Goal: Complete application form: Complete application form

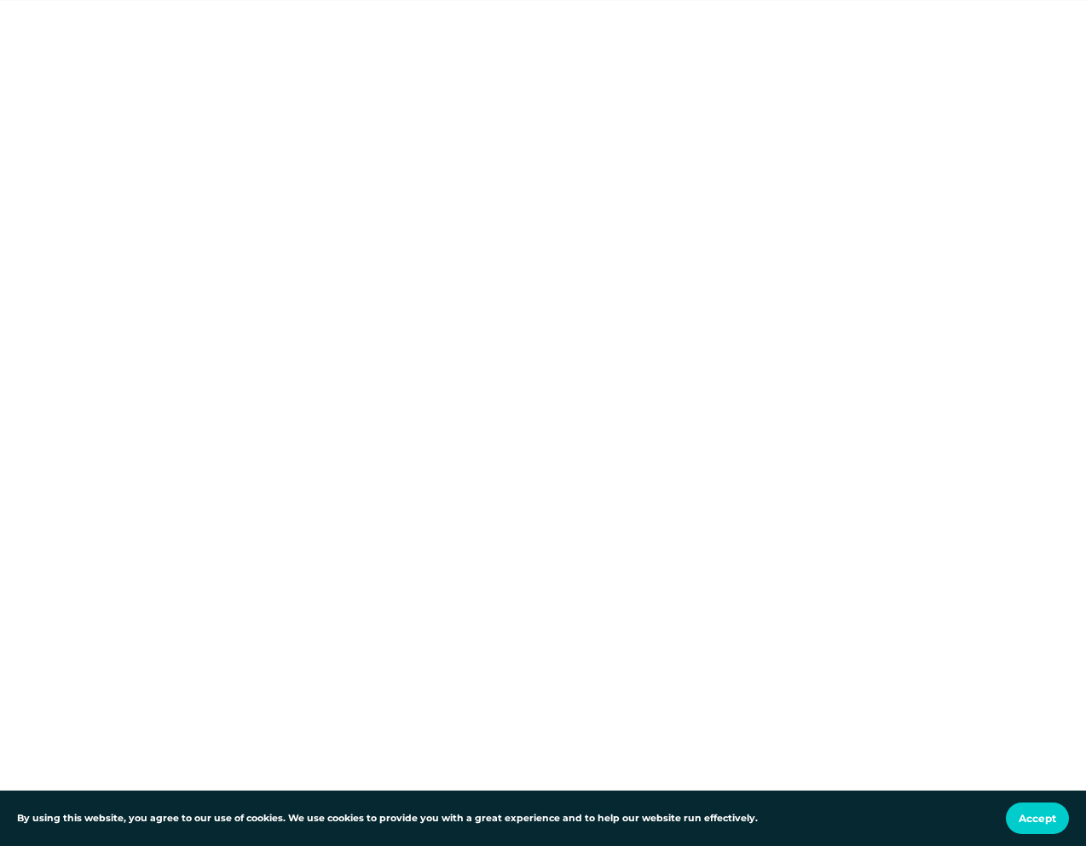
scroll to position [1021, 0]
click at [842, 415] on div at bounding box center [543, 21] width 1086 height 1644
click at [873, 356] on div at bounding box center [543, 71] width 1086 height 1745
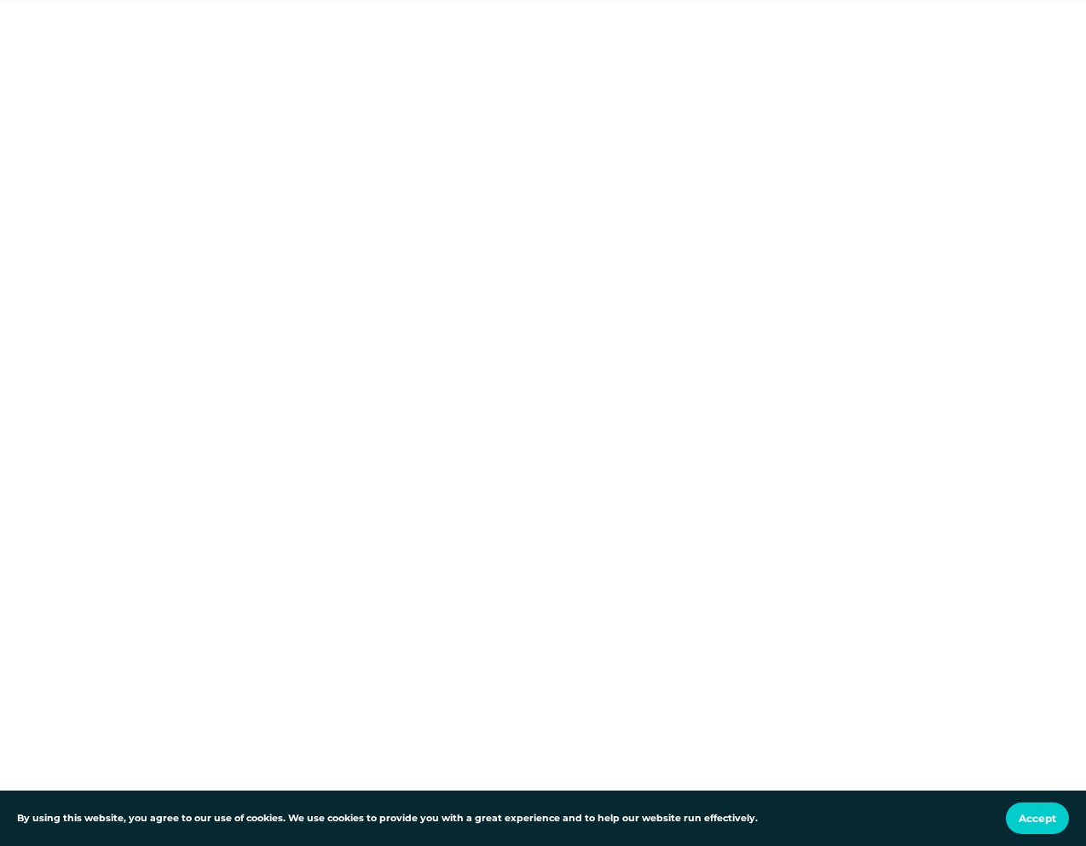
scroll to position [1455, 0]
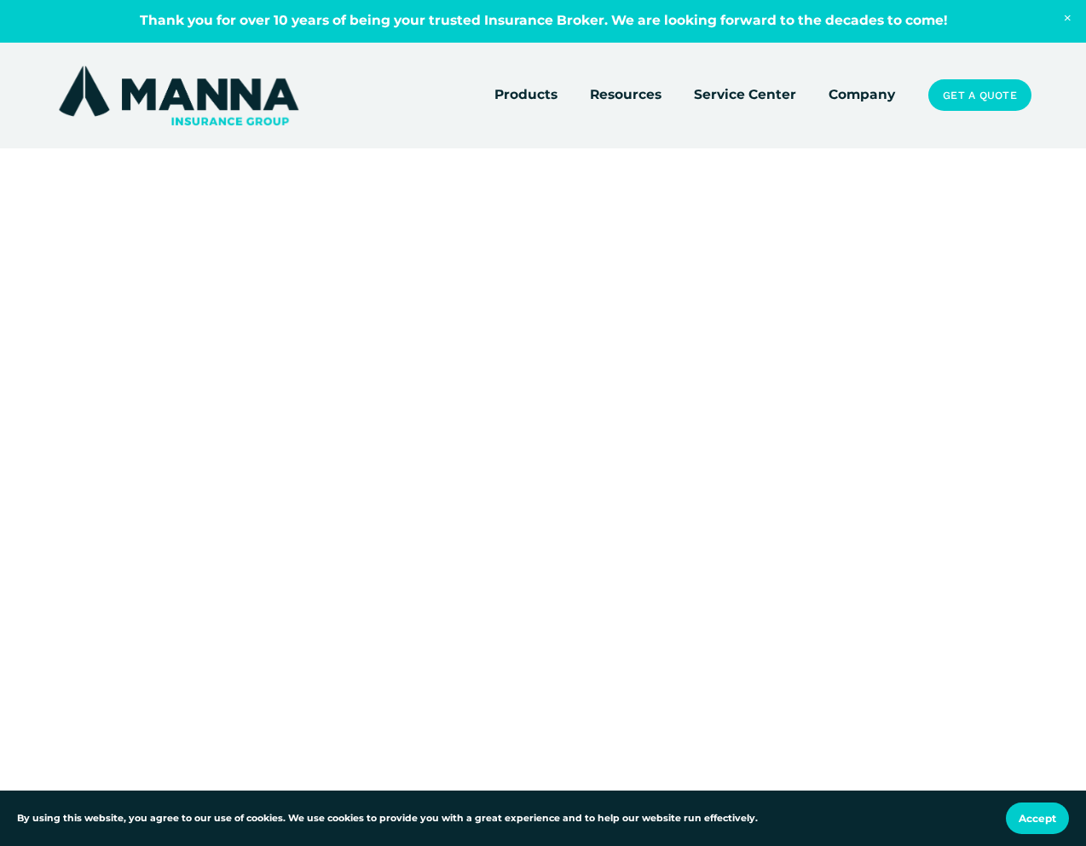
scroll to position [190, 0]
drag, startPoint x: 872, startPoint y: 536, endPoint x: 880, endPoint y: 542, distance: 9.9
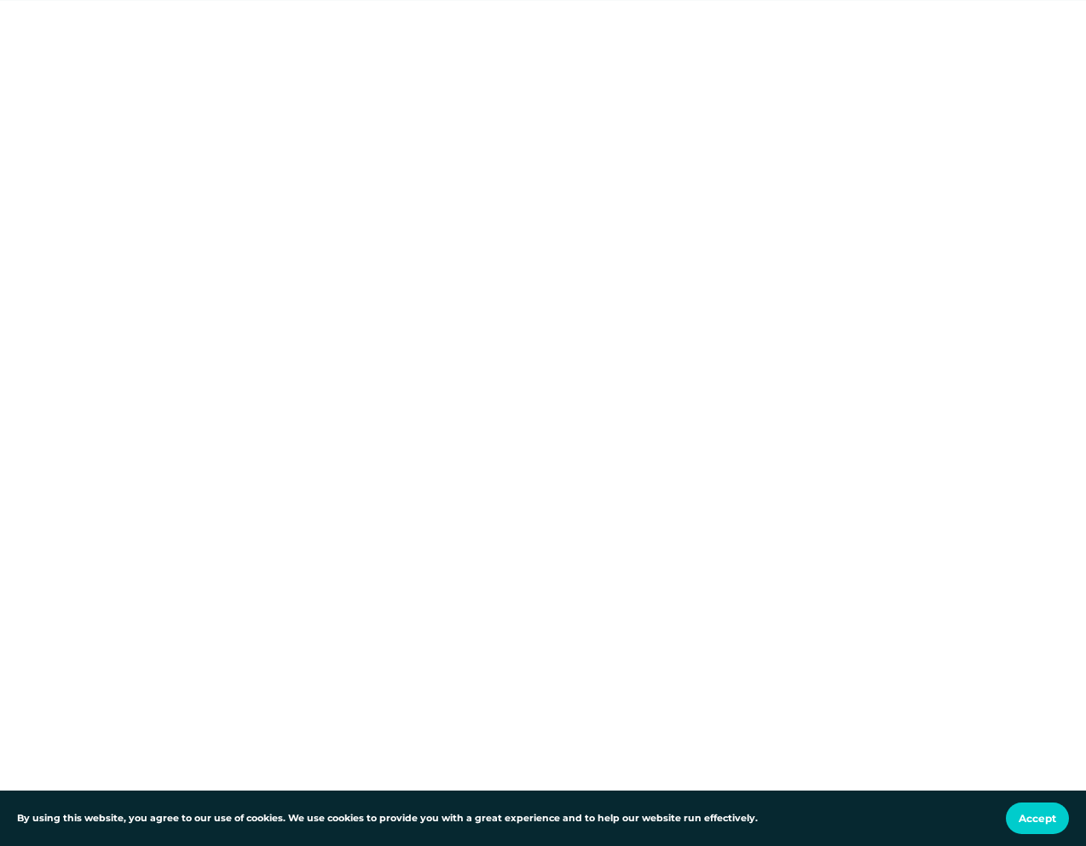
scroll to position [3108, 0]
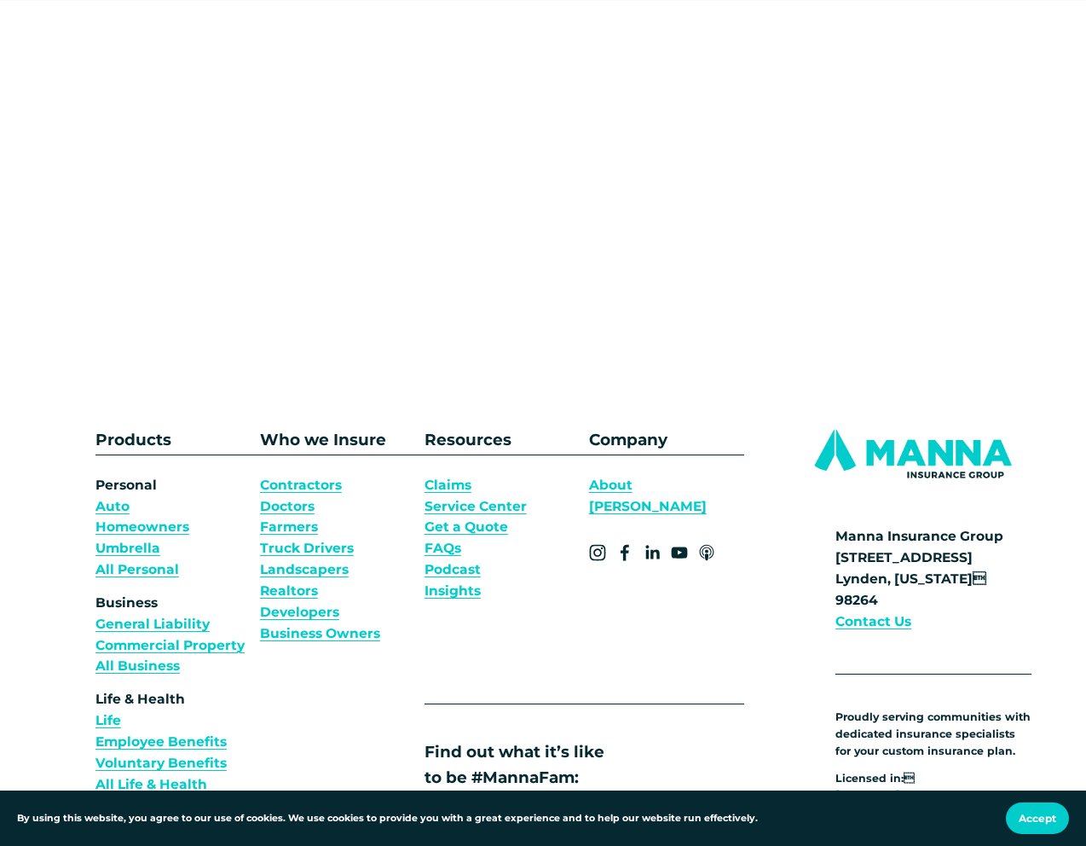
scroll to position [0, 0]
